Goal: Communication & Community: Answer question/provide support

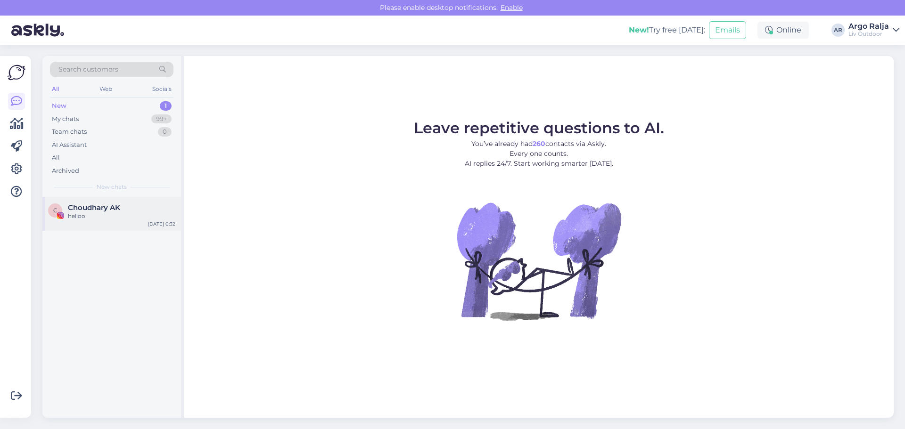
click at [94, 212] on span "Choudhary AK" at bounding box center [94, 208] width 52 height 8
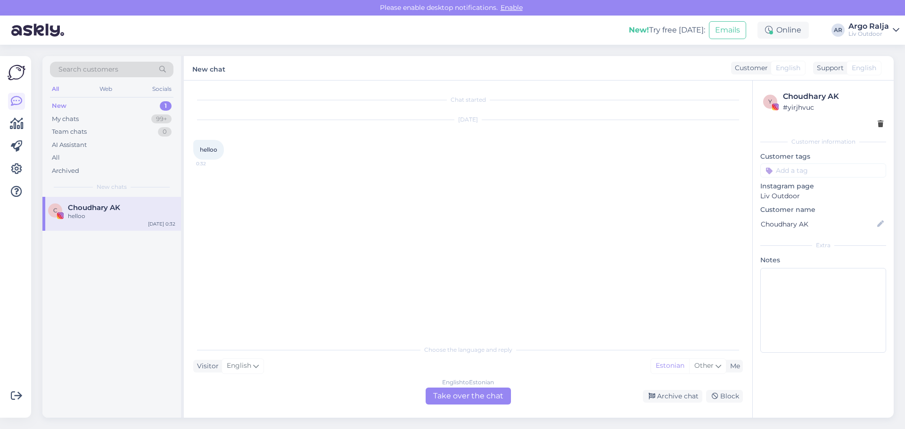
click at [458, 399] on div "English to Estonian Take over the chat" at bounding box center [467, 396] width 85 height 17
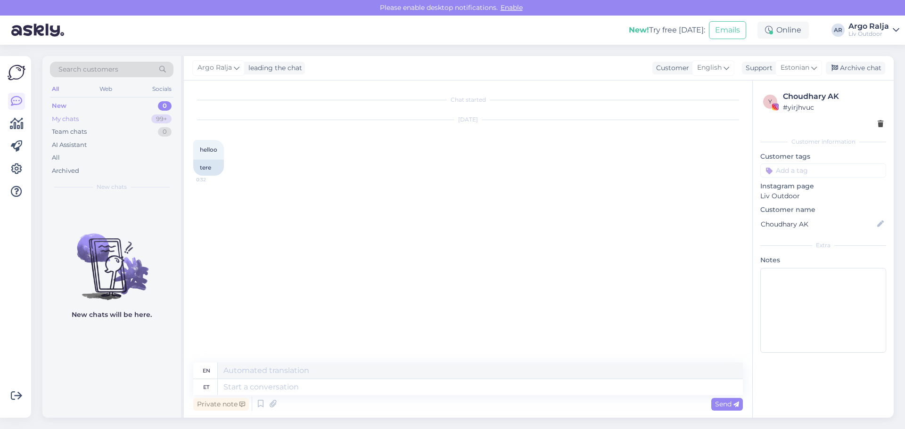
click at [63, 115] on div "My chats" at bounding box center [65, 118] width 27 height 9
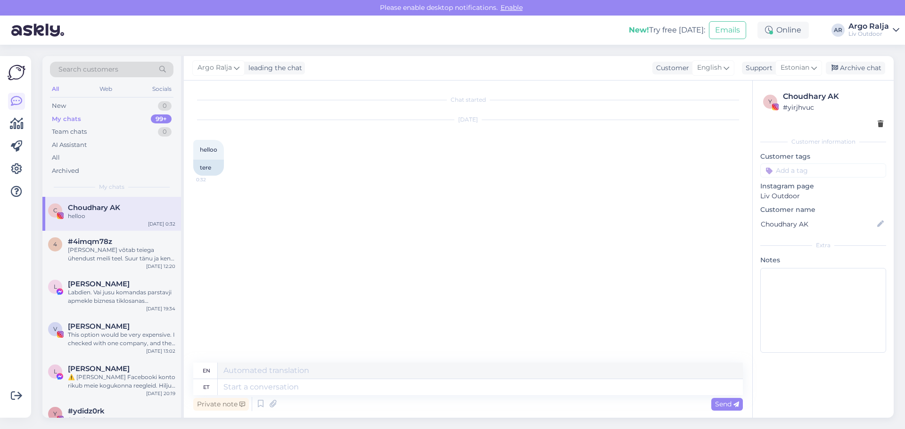
click at [100, 211] on span "Choudhary AK" at bounding box center [94, 208] width 52 height 8
click at [268, 386] on textarea at bounding box center [480, 387] width 525 height 16
paste textarea "OLALA päevitustool reguleeritava seljatoega, helehall"
type textarea "OLALA päevitustool reguleeritava seljatoega, helehall"
type textarea "OLALA sun lounger with adjustable backrest, light gray"
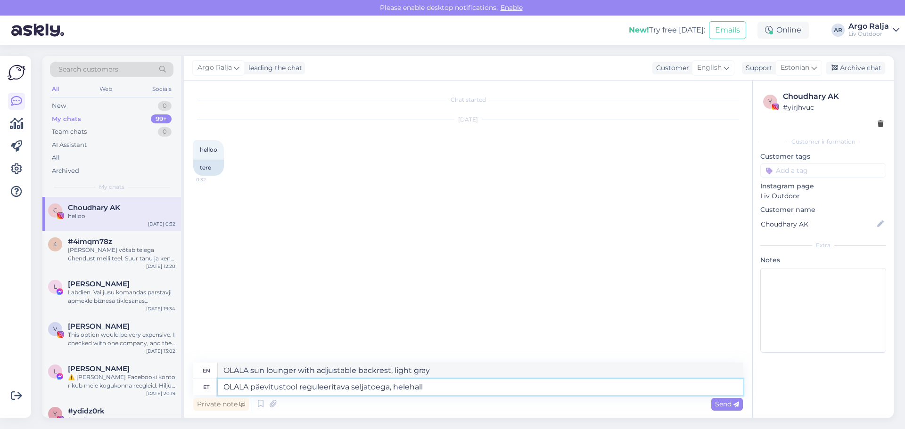
type textarea "OLALA päevitustool reguleeritava seljatoega, helehall"
drag, startPoint x: 444, startPoint y: 370, endPoint x: 208, endPoint y: 373, distance: 235.6
click at [206, 373] on div "en OLALA sun lounger with adjustable backrest, light gray" at bounding box center [467, 371] width 549 height 16
click at [724, 65] on icon at bounding box center [726, 68] width 6 height 10
type input "ru"
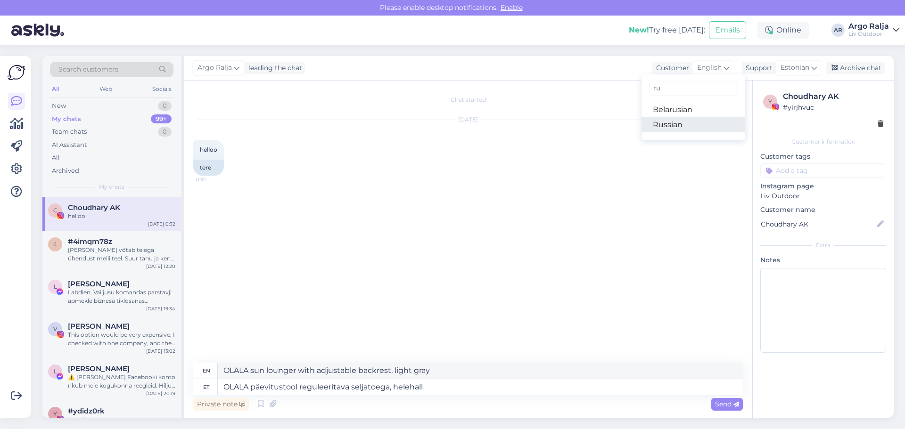
click at [673, 121] on link "Russian" at bounding box center [693, 124] width 104 height 15
type textarea "Шезлонг OLALA с регулируемой спинкой, светло-серый"
drag, startPoint x: 451, startPoint y: 370, endPoint x: 215, endPoint y: 370, distance: 236.5
click at [215, 370] on div "ru Шезлонг OLALA с регулируемой спинкой, светло-серый" at bounding box center [467, 371] width 549 height 16
